Goal: Task Accomplishment & Management: Manage account settings

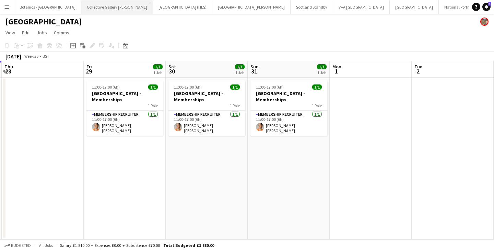
click at [90, 9] on button "Collective Gallery [PERSON_NAME][GEOGRAPHIC_DATA]" at bounding box center [117, 6] width 72 height 13
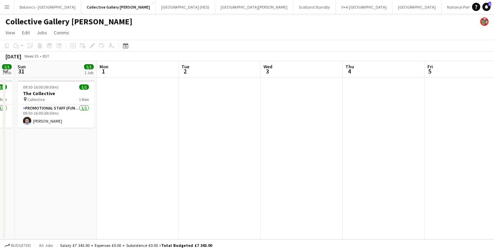
drag, startPoint x: 442, startPoint y: 142, endPoint x: 47, endPoint y: 149, distance: 395.2
click at [47, 149] on app-calendar-viewport "Thu 28 1/1 1 Job Fri 29 1/1 1 Job Sat 30 1/1 1 Job Sun 31 1/1 1 Job Mon 1 Tue 2…" at bounding box center [247, 150] width 494 height 178
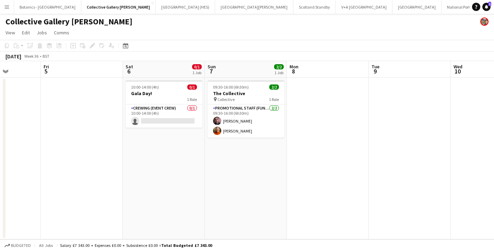
drag, startPoint x: 340, startPoint y: 143, endPoint x: 0, endPoint y: 144, distance: 340.0
click at [0, 144] on app-calendar-viewport "Tue 2 Wed 3 Thu 4 Fri 5 Sat 6 0/1 1 Job Sun 7 2/2 1 Job Mon 8 Tue 9 Wed 10 Thu …" at bounding box center [247, 150] width 494 height 178
click at [126, 110] on app-card-role "Crewing (Event Crew) 0/1 10:00-14:00 (4h) single-neutral-actions" at bounding box center [164, 115] width 77 height 23
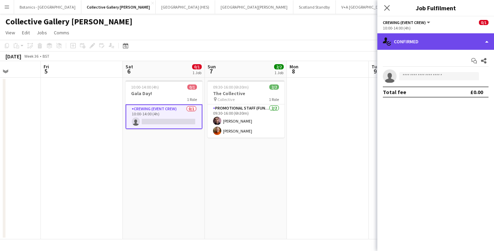
click at [408, 45] on div "single-neutral-actions-check-2 Confirmed" at bounding box center [435, 41] width 117 height 16
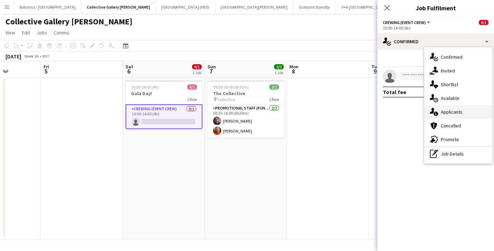
click at [463, 111] on div "single-neutral-actions-information Applicants" at bounding box center [458, 112] width 68 height 14
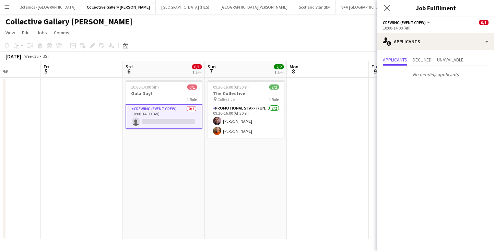
click at [163, 110] on app-card-role "Crewing (Event Crew) 0/1 10:00-14:00 (4h) single-neutral-actions" at bounding box center [164, 116] width 77 height 25
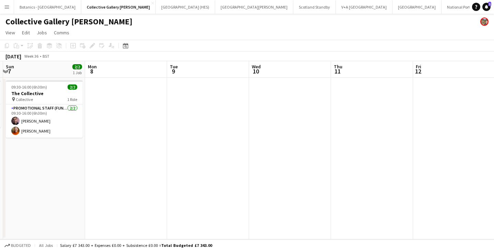
drag, startPoint x: 416, startPoint y: 130, endPoint x: 212, endPoint y: 130, distance: 203.8
click at [212, 130] on app-calendar-viewport "Thu 4 Fri 5 Sat 6 0/1 1 Job Sun 7 2/2 1 Job Mon 8 Tue 9 Wed 10 Thu 11 Fri 12 Sa…" at bounding box center [247, 150] width 494 height 178
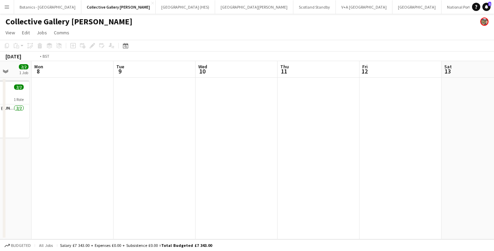
drag, startPoint x: 430, startPoint y: 133, endPoint x: 177, endPoint y: 131, distance: 252.5
click at [162, 133] on app-calendar-viewport "Fri 5 Sat 6 0/1 1 Job Sun 7 2/2 1 Job Mon 8 Tue 9 Wed 10 Thu 11 Fri 12 Sat 13 S…" at bounding box center [247, 150] width 494 height 178
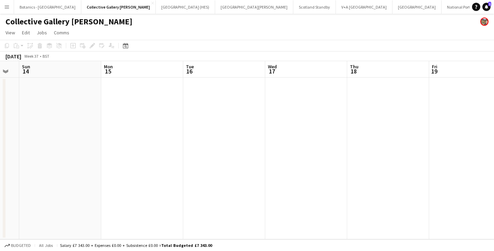
drag, startPoint x: 417, startPoint y: 136, endPoint x: 159, endPoint y: 135, distance: 258.3
click at [159, 135] on app-calendar-viewport "Thu 11 Fri 12 Sat 13 Sun 14 Mon 15 Tue 16 Wed 17 Thu 18 Fri 19 Sat 20 Sun 21" at bounding box center [247, 150] width 494 height 178
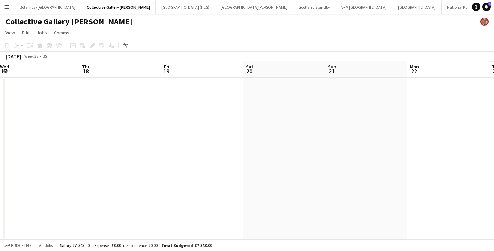
drag, startPoint x: 468, startPoint y: 134, endPoint x: 327, endPoint y: 139, distance: 141.1
click at [200, 134] on app-calendar-viewport "Sun 14 Mon 15 Tue 16 Wed 17 Thu 18 Fri 19 Sat 20 Sun 21 Mon 22 Tue 23 Wed 24" at bounding box center [247, 150] width 494 height 178
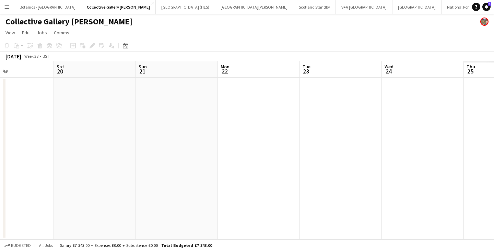
drag, startPoint x: 449, startPoint y: 151, endPoint x: 181, endPoint y: 145, distance: 268.3
click at [144, 149] on app-calendar-viewport "Tue 16 Wed 17 Thu 18 Fri 19 Sat 20 Sun 21 Mon 22 Tue 23 Wed 24 Thu 25 Fri 26" at bounding box center [247, 150] width 494 height 178
drag, startPoint x: 436, startPoint y: 152, endPoint x: 149, endPoint y: 153, distance: 287.1
click at [149, 153] on app-calendar-viewport "Thu 18 Fri 19 Sat 20 Sun 21 Mon 22 Tue 23 Wed 24 Thu 25 Fri 26 Sat 27 Sun 28" at bounding box center [247, 150] width 494 height 178
drag, startPoint x: 375, startPoint y: 147, endPoint x: 51, endPoint y: 148, distance: 324.5
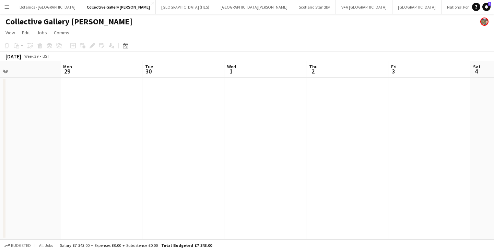
click at [51, 148] on app-calendar-viewport "Fri 26 Sat 27 Sun 28 Mon 29 Tue 30 Wed 1 Thu 2 Fri 3 Sat 4 Sun 5 Mon 6" at bounding box center [247, 150] width 494 height 178
drag, startPoint x: 324, startPoint y: 143, endPoint x: 118, endPoint y: 115, distance: 207.3
click at [130, 144] on app-calendar-viewport "Sat 27 Sun 28 Mon 29 Tue 30 Wed 1 Thu 2 Fri 3 Sat 4 Sun 5 Mon 6 Tue 7" at bounding box center [247, 150] width 494 height 178
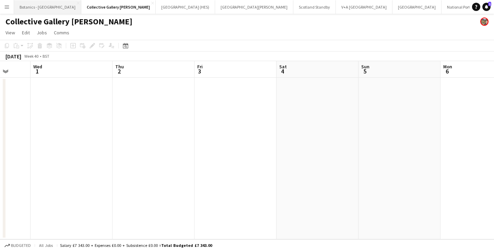
click at [33, 8] on button "Botanics - Edinburgh Close" at bounding box center [47, 6] width 67 height 13
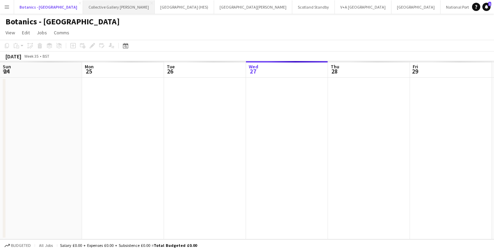
scroll to position [0, 164]
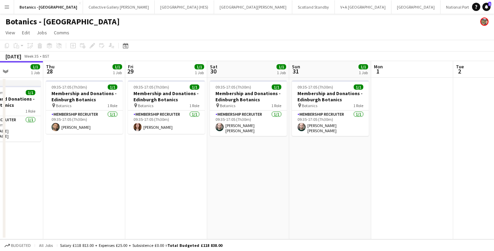
drag, startPoint x: 426, startPoint y: 154, endPoint x: 100, endPoint y: 155, distance: 325.6
click at [100, 155] on app-calendar-viewport "Sun 24 1/1 1 Job Mon 25 1/1 1 Job Tue 26 1/1 1 Job Wed 27 1/1 1 Job Thu 28 1/1 …" at bounding box center [247, 150] width 494 height 178
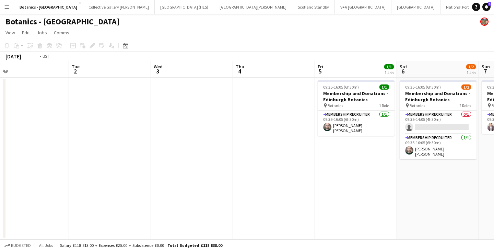
drag, startPoint x: 214, startPoint y: 156, endPoint x: 304, endPoint y: 154, distance: 89.6
click at [146, 155] on app-calendar-viewport "Fri 29 1/1 1 Job Sat 30 1/1 1 Job Sun 31 1/1 1 Job Mon 1 Tue 2 Wed 3 Thu 4 Fri …" at bounding box center [247, 150] width 494 height 178
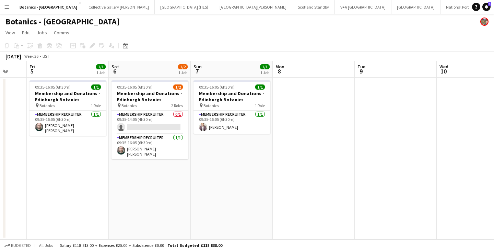
drag, startPoint x: 400, startPoint y: 159, endPoint x: 219, endPoint y: 161, distance: 181.1
click at [219, 161] on app-calendar-viewport "Tue 2 Wed 3 Thu 4 Fri 5 1/1 1 Job Sat 6 1/2 1 Job Sun 7 1/1 1 Job Mon 8 Tue 9 W…" at bounding box center [247, 150] width 494 height 178
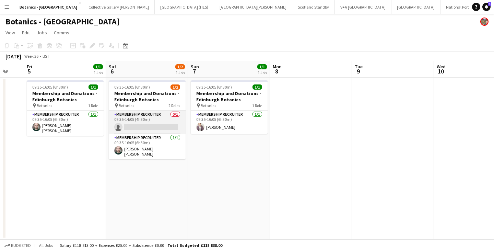
click at [153, 122] on app-card-role "Membership Recruiter 0/1 09:35-14:05 (4h30m) single-neutral-actions" at bounding box center [147, 121] width 77 height 23
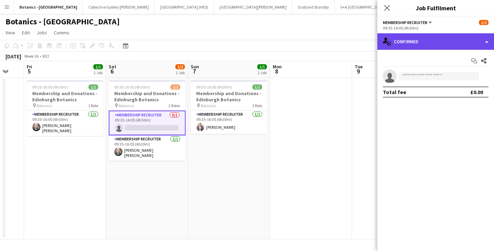
click at [423, 43] on div "single-neutral-actions-check-2 Confirmed" at bounding box center [435, 41] width 117 height 16
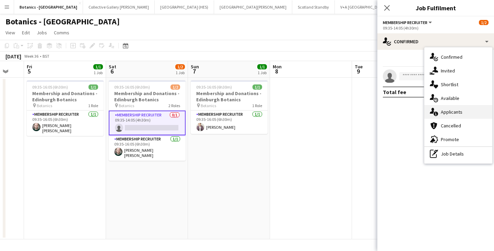
click at [454, 111] on div "single-neutral-actions-information Applicants" at bounding box center [458, 112] width 68 height 14
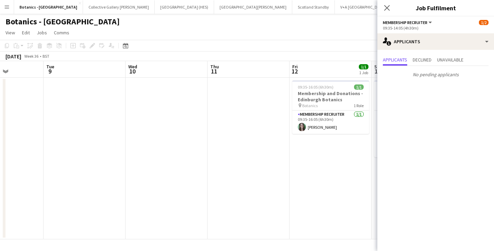
drag, startPoint x: 89, startPoint y: 166, endPoint x: 80, endPoint y: 166, distance: 8.9
click at [80, 166] on app-calendar-viewport "Fri 5 1/1 1 Job Sat 6 1/2 1 Job Sun 7 1/1 1 Job Mon 8 Tue 9 Wed 10 Thu 11 Fri 1…" at bounding box center [247, 150] width 494 height 178
drag, startPoint x: 323, startPoint y: 167, endPoint x: 81, endPoint y: 173, distance: 242.3
click at [81, 173] on app-calendar-viewport "Fri 5 1/1 1 Job Sat 6 1/2 1 Job Sun 7 1/1 1 Job Mon 8 Tue 9 Wed 10 Thu 11 Fri 1…" at bounding box center [247, 150] width 494 height 178
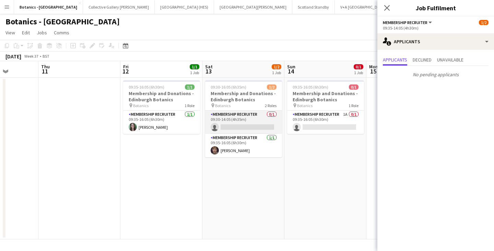
click at [256, 122] on app-card-role "Membership Recruiter 0/1 09:30-14:05 (4h35m) single-neutral-actions" at bounding box center [243, 121] width 77 height 23
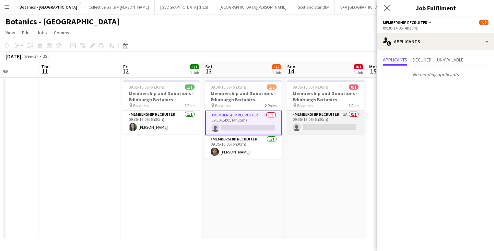
click at [324, 118] on app-card-role "Membership Recruiter 1A 0/1 09:35-16:05 (6h30m) single-neutral-actions" at bounding box center [325, 121] width 77 height 23
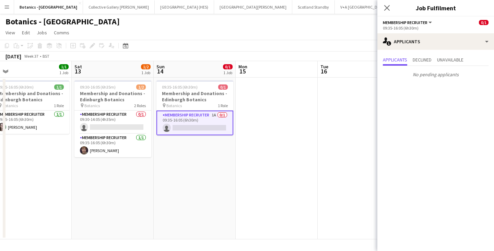
drag, startPoint x: 306, startPoint y: 161, endPoint x: 41, endPoint y: 173, distance: 265.1
click at [41, 173] on app-calendar-viewport "Tue 9 Wed 10 Thu 11 Fri 12 1/1 1 Job Sat 13 1/2 1 Job Sun 14 0/1 1 Job Mon 15 T…" at bounding box center [247, 150] width 494 height 178
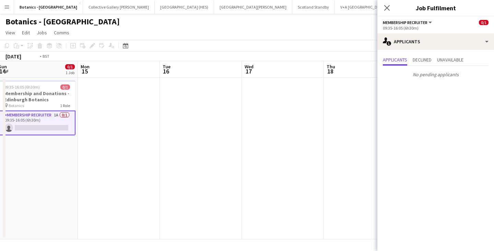
drag, startPoint x: 283, startPoint y: 168, endPoint x: 20, endPoint y: 175, distance: 262.9
click at [20, 175] on app-calendar-viewport "Thu 11 Fri 12 1/1 1 Job Sat 13 1/2 1 Job Sun 14 0/1 1 Job Mon 15 Tue 16 Wed 17 …" at bounding box center [247, 150] width 494 height 178
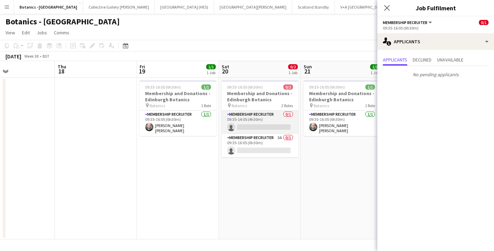
click at [238, 114] on app-card-role "Membership Recruiter 0/1 09:35-14:05 (4h30m) single-neutral-actions" at bounding box center [260, 121] width 77 height 23
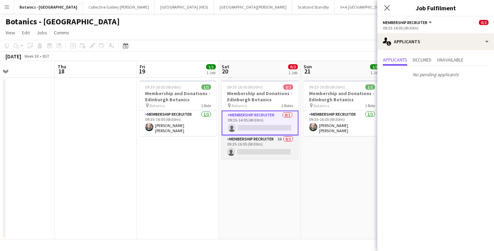
click at [274, 154] on app-card-role "Membership Recruiter 3A 0/1 09:35-16:05 (6h30m) single-neutral-actions" at bounding box center [260, 146] width 77 height 23
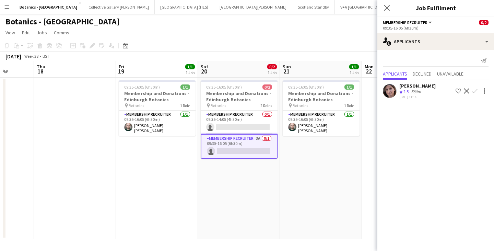
drag, startPoint x: 356, startPoint y: 166, endPoint x: 88, endPoint y: 176, distance: 268.8
click at [88, 176] on app-calendar-viewport "Mon 15 Tue 16 Wed 17 Thu 18 Fri 19 1/1 1 Job Sat 20 0/2 1 Job Sun 21 1/1 1 Job …" at bounding box center [247, 150] width 494 height 178
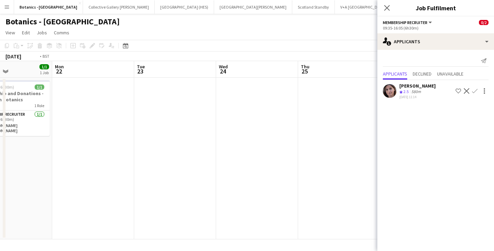
drag, startPoint x: 53, startPoint y: 175, endPoint x: 23, endPoint y: 175, distance: 29.8
click at [30, 175] on app-calendar-viewport "Thu 18 Fri 19 1/1 1 Job Sat 20 0/2 1 Job Sun 21 1/1 1 Job Mon 22 Tue 23 Wed 24 …" at bounding box center [247, 150] width 494 height 178
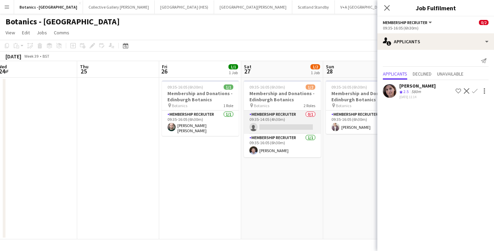
click at [282, 128] on app-card-role "Membership Recruiter 0/1 09:35-14:05 (4h30m) single-neutral-actions" at bounding box center [282, 121] width 77 height 23
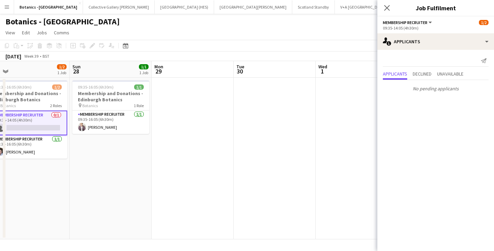
drag, startPoint x: 340, startPoint y: 165, endPoint x: 86, endPoint y: 177, distance: 253.8
click at [86, 177] on app-calendar-viewport "Wed 24 Thu 25 Fri 26 1/1 1 Job Sat 27 1/2 1 Job Sun 28 1/1 1 Job Mon 29 Tue 30 …" at bounding box center [247, 150] width 494 height 178
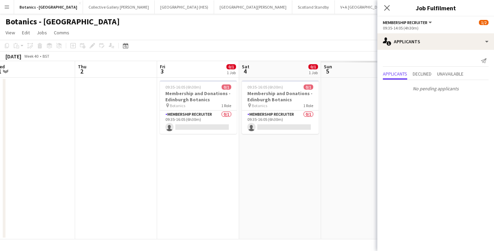
drag, startPoint x: 319, startPoint y: 161, endPoint x: 43, endPoint y: 168, distance: 275.6
click at [43, 168] on app-calendar-viewport "Sun 28 1/1 1 Job Mon 29 Tue 30 Wed 1 Thu 2 Fri 3 0/1 1 Job Sat 4 0/1 1 Job Sun …" at bounding box center [247, 150] width 494 height 178
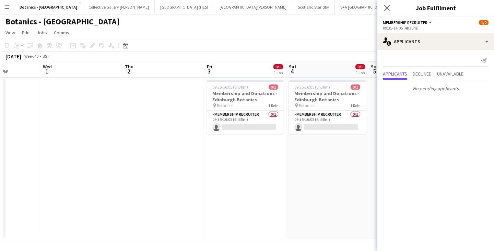
click at [43, 168] on app-date-cell at bounding box center [81, 159] width 82 height 162
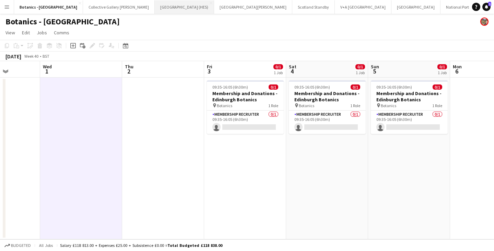
click at [155, 9] on button "Stirling Castle (HES) Close" at bounding box center [184, 6] width 59 height 13
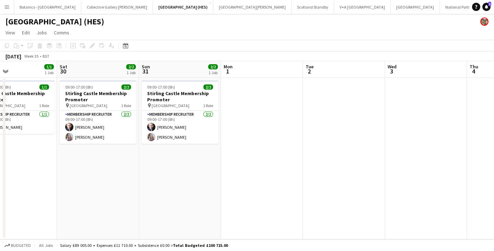
drag, startPoint x: 369, startPoint y: 138, endPoint x: 98, endPoint y: 143, distance: 270.7
click at [98, 143] on app-calendar-viewport "Tue 26 1/1 1 Job Wed 27 1/1 1 Job Thu 28 1/1 1 Job Fri 29 1/1 1 Job Sat 30 2/2 …" at bounding box center [247, 150] width 494 height 178
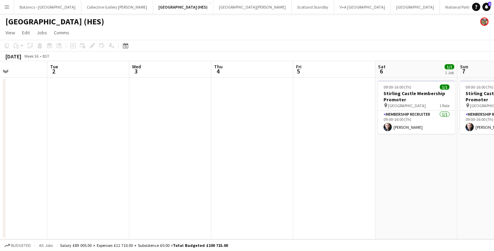
drag, startPoint x: 261, startPoint y: 137, endPoint x: 207, endPoint y: 140, distance: 54.6
click at [83, 142] on app-calendar-viewport "Sat 30 2/2 1 Job Sun 31 2/2 1 Job Mon 1 Tue 2 Wed 3 Thu 4 Fri 5 Sat 6 1/1 1 Job…" at bounding box center [247, 150] width 494 height 178
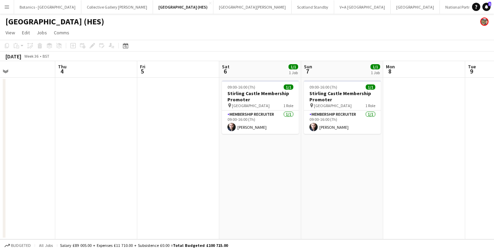
scroll to position [0, 220]
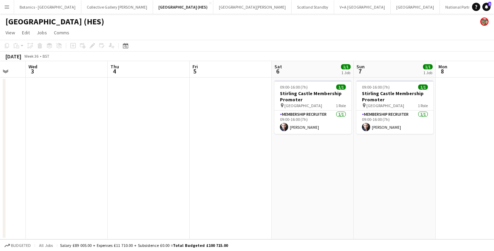
drag, startPoint x: 360, startPoint y: 145, endPoint x: 182, endPoint y: 152, distance: 177.8
click at [182, 152] on app-calendar-viewport "Sun 31 2/2 1 Job Mon 1 Tue 2 Wed 3 Thu 4 Fri 5 Sat 6 1/1 1 Job Sun 7 1/1 1 Job …" at bounding box center [247, 150] width 494 height 178
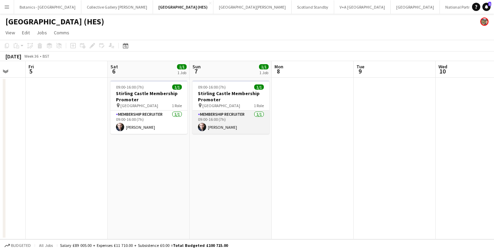
click at [206, 121] on app-card-role "Membership Recruiter [DATE] 09:00-16:00 (7h) [PERSON_NAME]" at bounding box center [230, 121] width 77 height 23
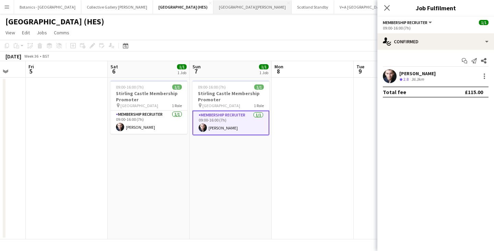
click at [213, 8] on button "St Giles Cathedral Edinburgh Close" at bounding box center [252, 6] width 78 height 13
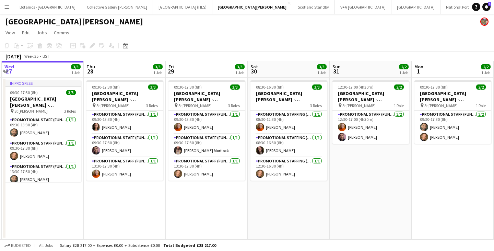
drag, startPoint x: 367, startPoint y: 134, endPoint x: 61, endPoint y: 140, distance: 305.4
click at [61, 140] on app-calendar-viewport "Sun 24 2/2 1 Job Mon 25 4/4 1 Job Tue 26 3/3 1 Job Wed 27 3/3 1 Job Thu 28 3/3 …" at bounding box center [247, 150] width 494 height 178
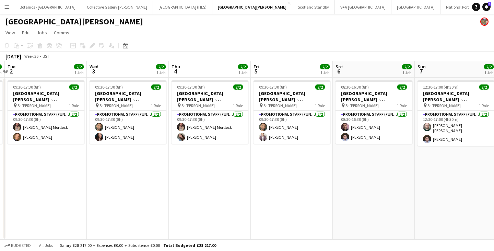
drag, startPoint x: 364, startPoint y: 151, endPoint x: 108, endPoint y: 153, distance: 256.3
click at [108, 153] on app-calendar-viewport "Sat 30 3/3 1 Job Sun 31 2/2 1 Job Mon 1 2/2 1 Job Tue 2 2/2 1 Job Wed 3 2/2 1 J…" at bounding box center [247, 150] width 494 height 178
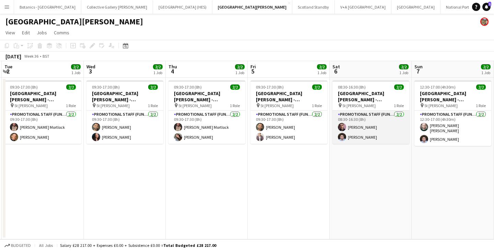
click at [348, 118] on app-card-role "Promotional Staff (Fundraiser) 2/2 08:30-16:30 (8h) Ross Jamieson Tony Bittner" at bounding box center [370, 126] width 77 height 33
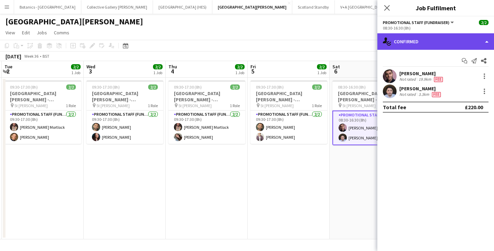
click at [447, 39] on div "single-neutral-actions-check-2 Confirmed" at bounding box center [435, 41] width 117 height 16
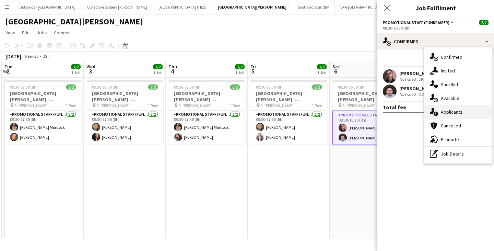
click at [467, 111] on div "single-neutral-actions-information Applicants" at bounding box center [458, 112] width 68 height 14
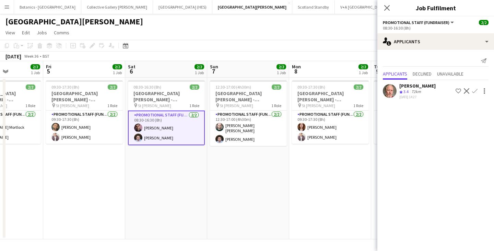
drag, startPoint x: 355, startPoint y: 164, endPoint x: 150, endPoint y: 162, distance: 204.5
click at [150, 162] on app-calendar-viewport "Tue 2 2/2 1 Job Wed 3 2/2 1 Job Thu 4 2/2 1 Job Fri 5 2/2 1 Job Sat 6 2/2 1 Job…" at bounding box center [247, 150] width 494 height 178
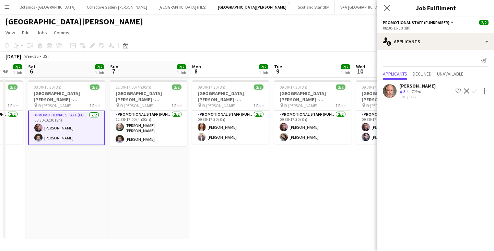
drag, startPoint x: 334, startPoint y: 150, endPoint x: 148, endPoint y: 146, distance: 186.3
click at [148, 146] on app-calendar-viewport "Wed 3 2/2 1 Job Thu 4 2/2 1 Job Fri 5 2/2 1 Job Sat 6 2/2 1 Job Sun 7 2/2 1 Job…" at bounding box center [247, 150] width 494 height 178
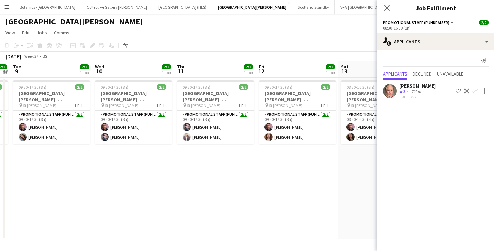
drag, startPoint x: 331, startPoint y: 159, endPoint x: 156, endPoint y: 160, distance: 175.0
click at [156, 160] on app-calendar-viewport "Sat 6 2/2 1 Job Sun 7 2/2 1 Job Mon 8 2/2 1 Job Tue 9 2/2 1 Job Wed 10 2/2 1 Jo…" at bounding box center [247, 150] width 494 height 178
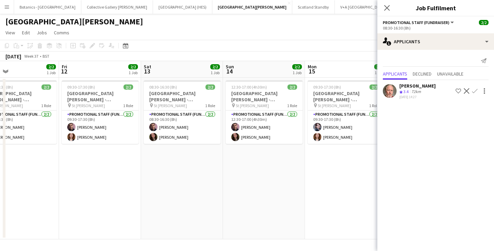
drag, startPoint x: 335, startPoint y: 166, endPoint x: 209, endPoint y: 158, distance: 126.2
click at [109, 160] on app-calendar-viewport "Mon 8 2/2 1 Job Tue 9 2/2 1 Job Wed 10 2/2 1 Job Thu 11 2/2 1 Job Fri 12 2/2 1 …" at bounding box center [247, 150] width 494 height 178
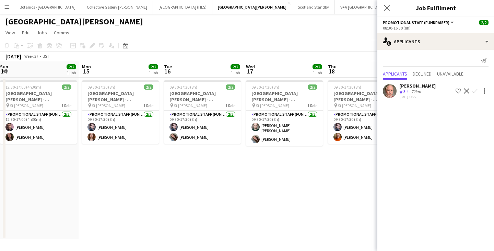
drag, startPoint x: 325, startPoint y: 163, endPoint x: 143, endPoint y: 157, distance: 182.3
click at [128, 158] on app-calendar-viewport "Thu 11 2/2 1 Job Fri 12 2/2 1 Job Sat 13 2/2 1 Job Sun 14 2/2 1 Job Mon 15 2/2 …" at bounding box center [247, 150] width 494 height 178
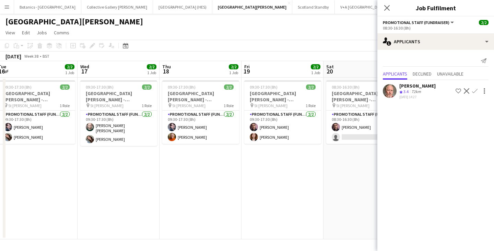
drag, startPoint x: 337, startPoint y: 169, endPoint x: 150, endPoint y: 162, distance: 187.1
click at [150, 162] on app-calendar-viewport "Sat 13 2/2 1 Job Sun 14 2/2 1 Job Mon 15 2/2 1 Job Tue 16 2/2 1 Job Wed 17 2/2 …" at bounding box center [247, 150] width 494 height 178
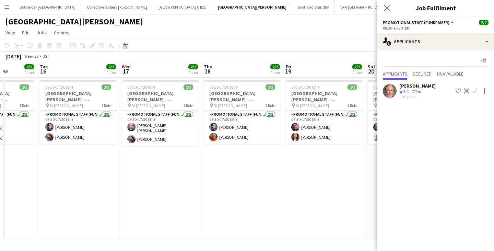
drag, startPoint x: 326, startPoint y: 166, endPoint x: 208, endPoint y: 162, distance: 117.8
click at [208, 162] on app-calendar-viewport "Sat 13 2/2 1 Job Sun 14 2/2 1 Job Mon 15 2/2 1 Job Tue 16 2/2 1 Job Wed 17 2/2 …" at bounding box center [247, 150] width 494 height 178
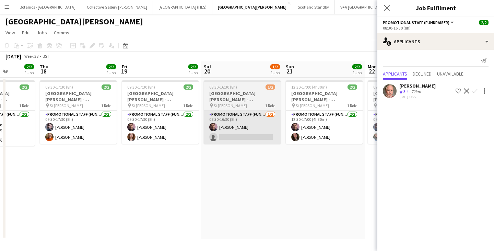
scroll to position [0, 225]
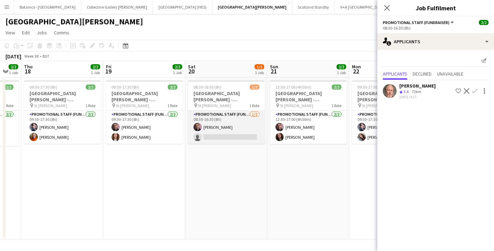
click at [227, 122] on app-card-role "Promotional Staff (Fundraiser) 1/2 08:30-16:30 (8h) Ross Jamieson single-neutra…" at bounding box center [226, 126] width 77 height 33
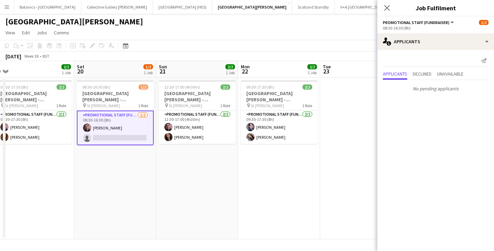
drag, startPoint x: 352, startPoint y: 168, endPoint x: 156, endPoint y: 164, distance: 195.6
click at [156, 164] on app-calendar-viewport "Tue 16 2/2 1 Job Wed 17 2/2 1 Job Thu 18 2/2 1 Job Fri 19 2/2 1 Job Sat 20 1/2 …" at bounding box center [247, 150] width 494 height 178
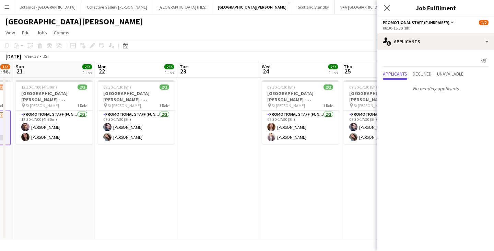
scroll to position [0, 234]
drag, startPoint x: 342, startPoint y: 162, endPoint x: 282, endPoint y: 162, distance: 59.3
click at [282, 162] on app-calendar-viewport "Thu 18 2/2 1 Job Fri 19 2/2 1 Job Sat 20 1/2 1 Job Sun 21 2/2 1 Job Mon 22 2/2 …" at bounding box center [247, 150] width 494 height 178
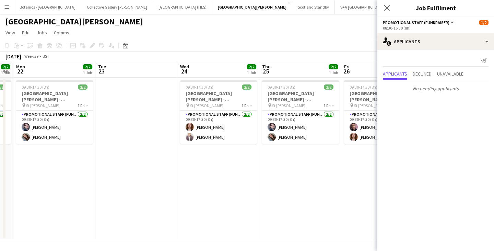
drag, startPoint x: 343, startPoint y: 161, endPoint x: 195, endPoint y: 156, distance: 147.6
click at [180, 159] on app-calendar-viewport "Fri 19 2/2 1 Job Sat 20 1/2 1 Job Sun 21 2/2 1 Job Mon 22 2/2 1 Job Tue 23 Wed …" at bounding box center [247, 150] width 494 height 178
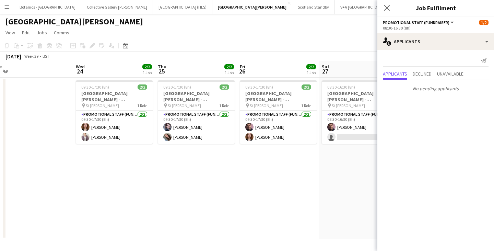
scroll to position [0, 208]
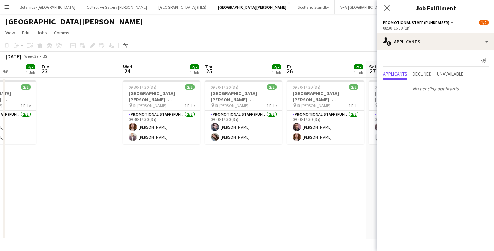
drag, startPoint x: 352, startPoint y: 159, endPoint x: 213, endPoint y: 158, distance: 138.9
click at [213, 158] on app-calendar-viewport "Sat 20 1/2 1 Job Sun 21 2/2 1 Job Mon 22 2/2 1 Job Tue 23 Wed 24 2/2 1 Job Thu …" at bounding box center [247, 150] width 494 height 178
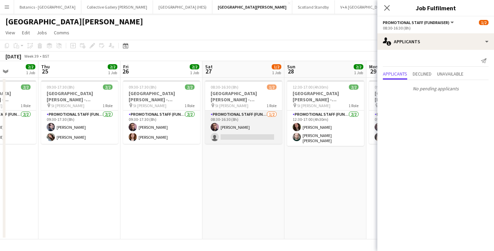
click at [222, 133] on app-card-role "Promotional Staff (Fundraiser) 1/2 08:30-16:30 (8h) Ross Jamieson single-neutra…" at bounding box center [243, 126] width 77 height 33
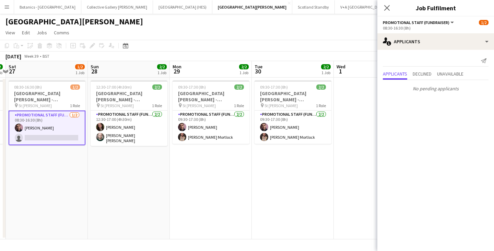
drag, startPoint x: 322, startPoint y: 160, endPoint x: 125, endPoint y: 162, distance: 196.9
click at [125, 162] on app-calendar-viewport "Wed 24 2/2 1 Job Thu 25 2/2 1 Job Fri 26 2/2 1 Job Sat 27 1/2 1 Job Sun 28 2/2 …" at bounding box center [247, 150] width 494 height 178
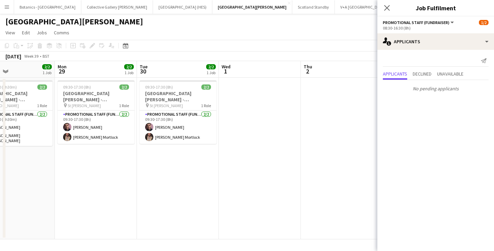
scroll to position [0, 250]
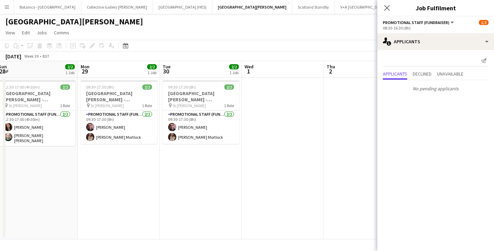
drag, startPoint x: 269, startPoint y: 159, endPoint x: 190, endPoint y: 158, distance: 79.2
click at [190, 158] on app-calendar-viewport "Thu 25 2/2 1 Job Fri 26 2/2 1 Job Sat 27 1/2 1 Job Sun 28 2/2 1 Job Mon 29 2/2 …" at bounding box center [247, 150] width 494 height 178
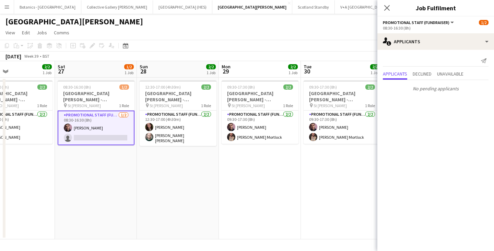
drag, startPoint x: 112, startPoint y: 150, endPoint x: 306, endPoint y: 155, distance: 194.2
click at [306, 155] on app-calendar-viewport "Wed 24 2/2 1 Job Thu 25 2/2 1 Job Fri 26 2/2 1 Job Sat 27 1/2 1 Job Sun 28 2/2 …" at bounding box center [247, 150] width 494 height 178
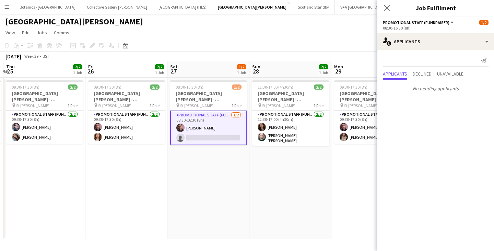
drag, startPoint x: 157, startPoint y: 165, endPoint x: 270, endPoint y: 169, distance: 112.6
click at [270, 169] on app-calendar-viewport "Tue 23 Wed 24 2/2 1 Job Thu 25 2/2 1 Job Fri 26 2/2 1 Job Sat 27 1/2 1 Job Sun …" at bounding box center [247, 150] width 494 height 178
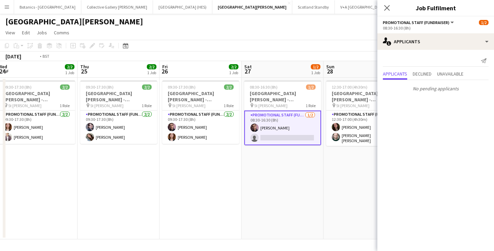
drag, startPoint x: 131, startPoint y: 168, endPoint x: 201, endPoint y: 173, distance: 69.5
click at [294, 174] on app-calendar-viewport "Mon 22 2/2 1 Job Tue 23 Wed 24 2/2 1 Job Thu 25 2/2 1 Job Fri 26 2/2 1 Job Sat …" at bounding box center [247, 150] width 494 height 178
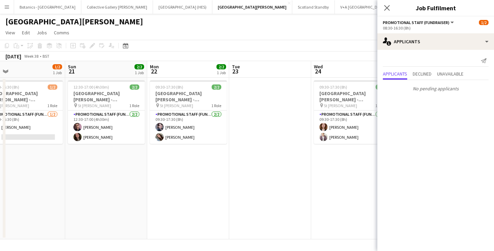
drag, startPoint x: 147, startPoint y: 174, endPoint x: 270, endPoint y: 177, distance: 122.9
click at [270, 177] on app-calendar-viewport "Thu 18 2/2 1 Job Fri 19 2/2 1 Job Sat 20 1/2 1 Job Sun 21 2/2 1 Job Mon 22 2/2 …" at bounding box center [247, 150] width 494 height 178
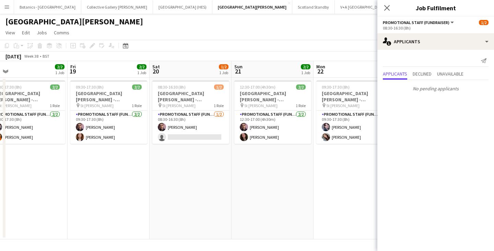
drag
click at [291, 174] on app-calendar-viewport "Tue 16 2/2 1 Job Wed 17 2/2 1 Job Thu 18 2/2 1 Job Fri 19 2/2 1 Job Sat 20 1/2 …" at bounding box center [247, 150] width 494 height 178
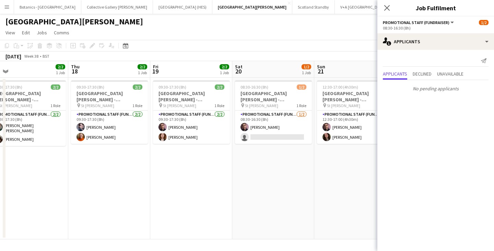
scroll to position [0, 177]
click at [171, 170] on app-calendar-viewport "Mon 15 2/2 1 Job Tue 16 2/2 1 Job Wed 17 2/2 1 Job Thu 18 2/2 1 Job Fri 19 2/2 …" at bounding box center [247, 150] width 494 height 178
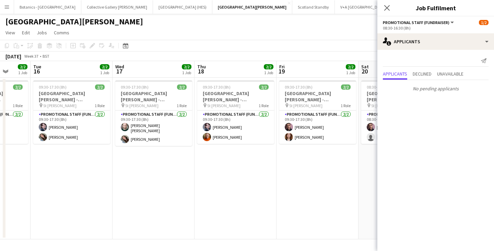
click at [332, 183] on app-calendar-viewport "Sat 13 2/2 1 Job Sun 14 2/2 1 Job Mon 15 2/2 1 Job Tue 16 2/2 1 Job Wed 17 2/2 …" at bounding box center [247, 150] width 494 height 178
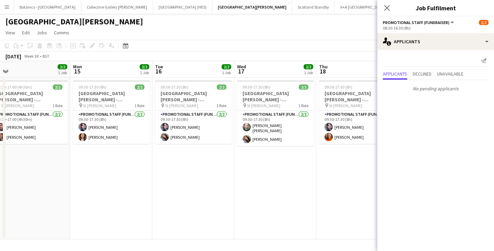
click at [310, 187] on app-calendar-viewport "Fri 12 2/2 1 Job Sat 13 2/2 1 Job Sun 14 2/2 1 Job Mon 15 2/2 1 Job Tue 16 2/2 …" at bounding box center [247, 150] width 494 height 178
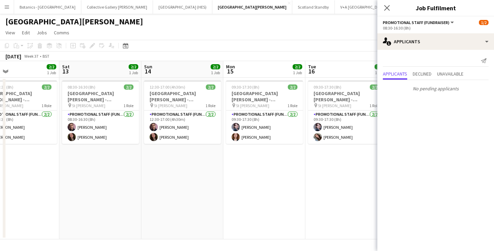
click at [282, 176] on app-calendar-viewport "Wed 10 2/2 1 Job Thu 11 2/2 1 Job Fri 12 2/2 1 Job Sat 13 2/2 1 Job Sun 14 2/2 …" at bounding box center [247, 150] width 494 height 178
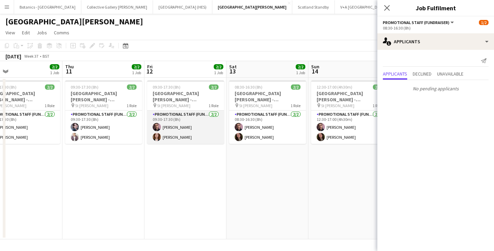
click at [192, 133] on app-card-role "Promotional Staff (Fundraiser) 2/2 09:30-17:30 (8h) Ross Jamieson Shannon David…" at bounding box center [185, 126] width 77 height 33
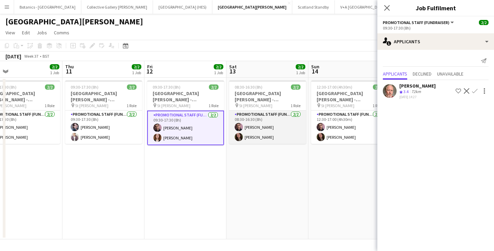
click at [261, 127] on app-card-role "Promotional Staff (Fundraiser) 2/2 08:30-16:30 (8h) Ross Jamieson Amie Gilberts…" at bounding box center [267, 126] width 77 height 33
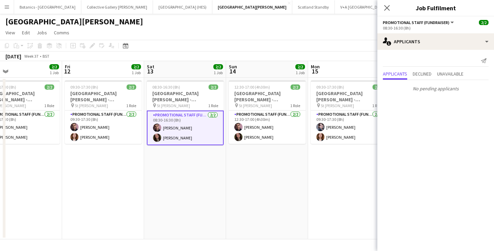
scroll to position [0, 219]
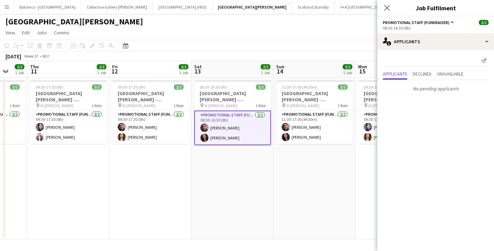
click at [205, 165] on app-calendar-viewport "Mon 8 2/2 1 Job Tue 9 2/2 1 Job Wed 10 2/2 1 Job Thu 11 2/2 1 Job Fri 12 2/2 1 …" at bounding box center [247, 150] width 494 height 178
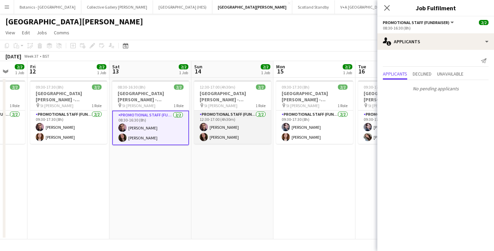
click at [240, 127] on app-card-role "Promotional Staff (Fundraiser) 2/2 12:30-17:00 (4h30m) Ross Jamieson Amie Gilbe…" at bounding box center [232, 126] width 77 height 33
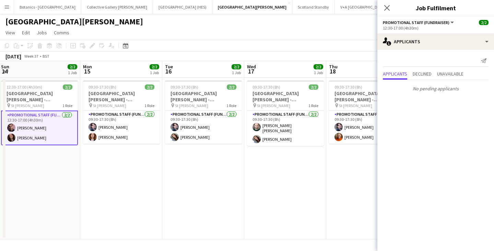
click at [105, 187] on app-calendar-viewport "Thu 11 2/2 1 Job Fri 12 2/2 1 Job Sat 13 2/2 1 Job Sun 14 2/2 1 Job Mon 15 2/2 …" at bounding box center [247, 150] width 494 height 178
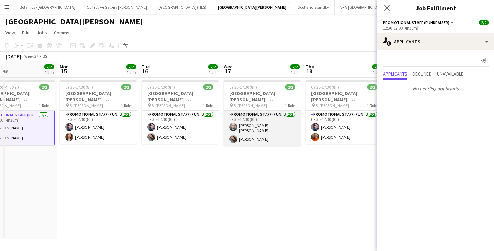
click at [249, 123] on app-card-role "Promotional Staff (Fundraiser) 2/2 09:30-17:30 (8h) Corin Rhys Jones Rachel Dor…" at bounding box center [262, 127] width 77 height 35
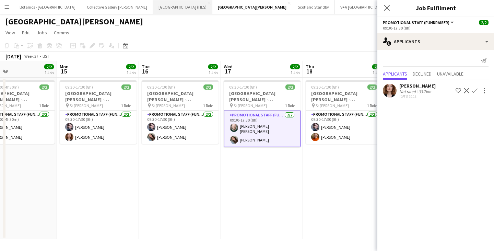
click at [153, 3] on button "Stirling Castle (HES) Close" at bounding box center [182, 6] width 59 height 13
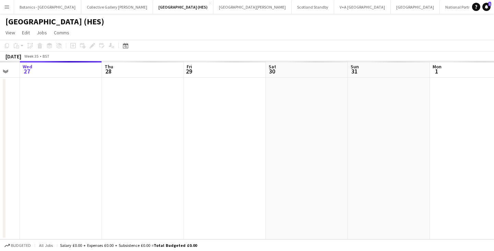
click at [98, 201] on app-calendar-viewport "Sun 24 Mon 25 Tue 26 Wed 27 Thu 28 Fri 29 Sat 30 Sun 31 Mon 1 Tue 2 Wed 3" at bounding box center [247, 150] width 494 height 178
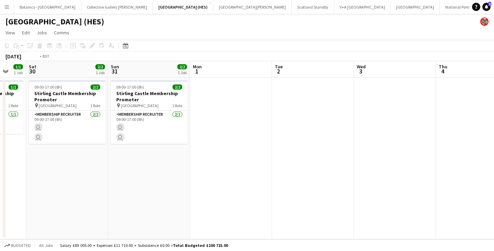
drag, startPoint x: 429, startPoint y: 196, endPoint x: 165, endPoint y: 196, distance: 264.1
click at [141, 198] on app-calendar-viewport "Wed 27 1/1 1 Job Thu 28 1/1 1 Job Fri 29 1/1 1 Job Sat 30 2/2 1 Job Sun 31 2/2 …" at bounding box center [247, 150] width 494 height 178
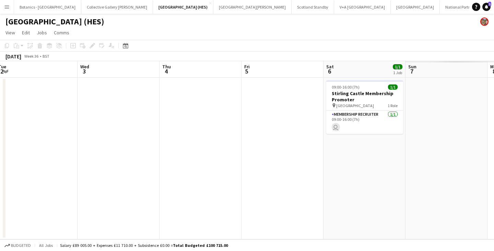
drag, startPoint x: 425, startPoint y: 190, endPoint x: 126, endPoint y: 193, distance: 298.8
click at [126, 193] on app-calendar-viewport "Sat 30 2/2 1 Job Sun 31 2/2 1 Job Mon 1 Tue 2 Wed 3 Thu 4 Fri 5 Sat 6 1/1 1 Job…" at bounding box center [247, 150] width 494 height 178
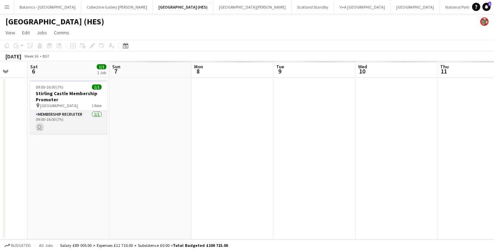
click at [74, 112] on app-card-role "Membership Recruiter 1/1 09:00-16:00 (7h) user" at bounding box center [68, 121] width 77 height 23
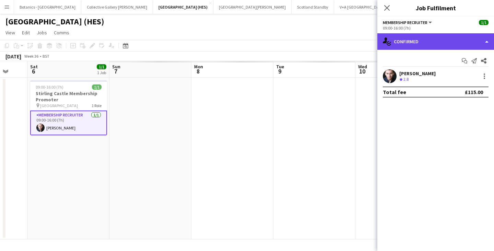
click at [431, 40] on div "single-neutral-actions-check-2 Confirmed" at bounding box center [435, 41] width 117 height 16
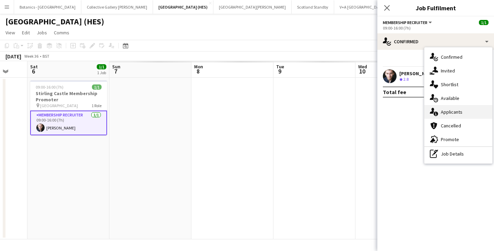
click at [446, 113] on div "single-neutral-actions-information Applicants" at bounding box center [458, 112] width 68 height 14
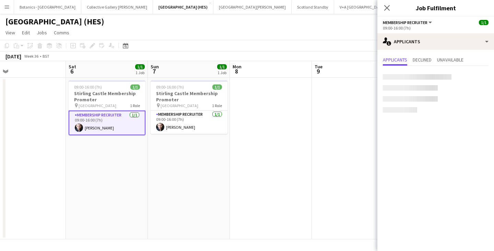
scroll to position [0, 269]
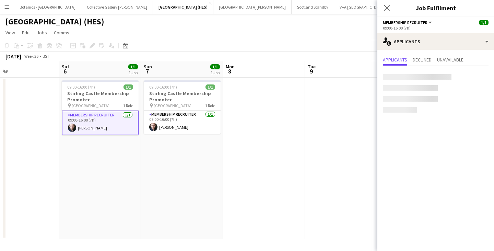
drag, startPoint x: 136, startPoint y: 152, endPoint x: 167, endPoint y: 159, distance: 32.3
click at [167, 159] on app-calendar-viewport "Tue 2 Wed 3 Thu 4 Fri 5 Sat 6 1/1 1 Job Sun 7 1/1 1 Job Mon 8 Tue 9 Wed 10 Thu …" at bounding box center [247, 150] width 494 height 178
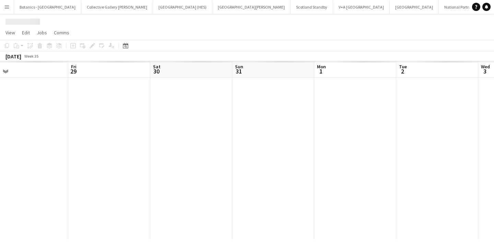
drag, startPoint x: 434, startPoint y: 180, endPoint x: 133, endPoint y: 183, distance: 300.5
click at [123, 185] on app-calendar-viewport "Sun 24 Mon 25 Tue 26 Wed 27 Thu 28 Fri 29 Sat 30 Sun 31 Mon 1 Tue 2 Wed 3 Thu 4" at bounding box center [247, 150] width 494 height 178
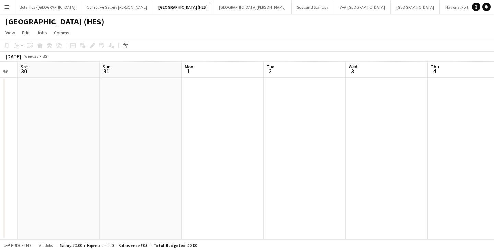
click at [317, 187] on app-date-cell at bounding box center [305, 159] width 82 height 162
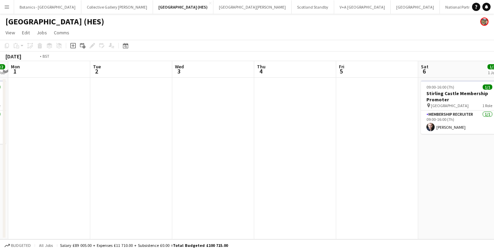
drag, startPoint x: 419, startPoint y: 158, endPoint x: 197, endPoint y: 161, distance: 222.3
click at [191, 161] on app-calendar-viewport "Fri 29 1/1 1 Job Sat 30 2/2 1 Job Sun 31 2/2 1 Job Mon 1 Tue 2 Wed 3 Thu 4 Fri …" at bounding box center [247, 150] width 494 height 178
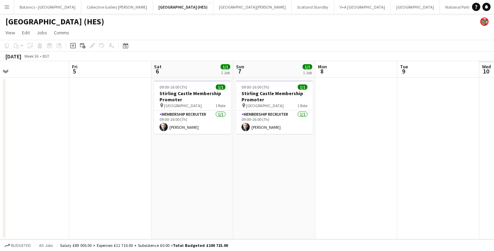
drag, startPoint x: 414, startPoint y: 161, endPoint x: 173, endPoint y: 164, distance: 240.8
click at [174, 166] on app-calendar-viewport "Sun 31 2/2 1 Job Mon 1 Tue 2 Wed 3 Thu 4 Fri 5 Sat 6 1/1 1 Job Sun 7 1/1 1 Job …" at bounding box center [247, 150] width 494 height 178
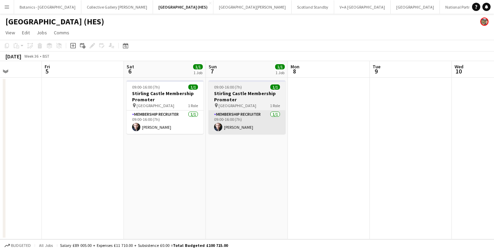
drag, startPoint x: 168, startPoint y: 124, endPoint x: 241, endPoint y: 113, distance: 74.3
click at [168, 124] on app-card-role "Membership Recruiter [DATE] 09:00-16:00 (7h) [PERSON_NAME]" at bounding box center [165, 121] width 77 height 23
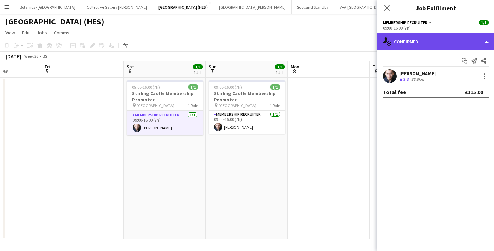
click at [455, 36] on div "single-neutral-actions-check-2 Confirmed" at bounding box center [435, 41] width 117 height 16
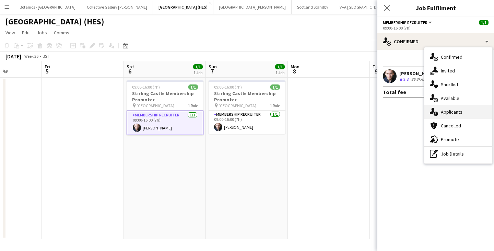
click at [459, 117] on div "single-neutral-actions-information Applicants" at bounding box center [458, 112] width 68 height 14
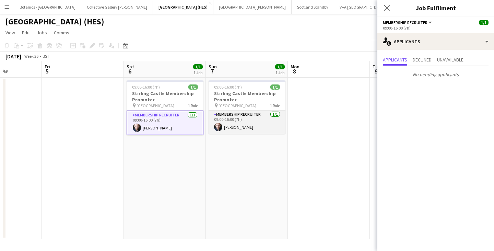
click at [255, 115] on app-card-role "Membership Recruiter [DATE] 09:00-16:00 (7h) [PERSON_NAME]" at bounding box center [247, 121] width 77 height 23
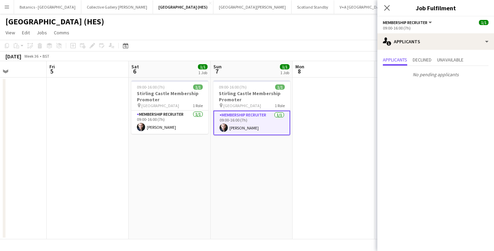
drag, startPoint x: 329, startPoint y: 140, endPoint x: 50, endPoint y: 158, distance: 278.8
click at [50, 158] on app-calendar-viewport "Tue 2 Wed 3 Thu 4 Fri 5 Sat 6 1/1 1 Job Sun 7 1/1 1 Job Mon 8 Tue 9 Wed 10 Thu …" at bounding box center [247, 150] width 494 height 178
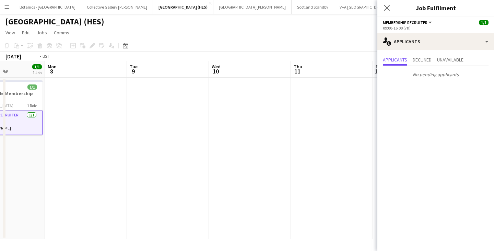
drag, startPoint x: 285, startPoint y: 154, endPoint x: 50, endPoint y: 158, distance: 235.7
click at [50, 158] on app-calendar-viewport "Fri 5 Sat 6 1/1 1 Job Sun 7 1/1 1 Job Mon 8 Tue 9 Wed 10 Thu 11 Fri 12 Sat 13 1…" at bounding box center [247, 150] width 494 height 178
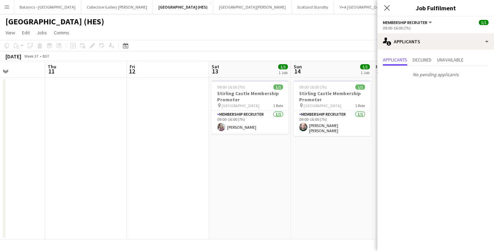
scroll to position [0, 226]
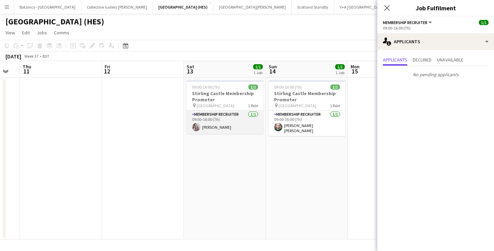
click at [236, 114] on app-card-role "Membership Recruiter [DATE] 09:00-16:00 (7h) [PERSON_NAME]" at bounding box center [225, 121] width 77 height 23
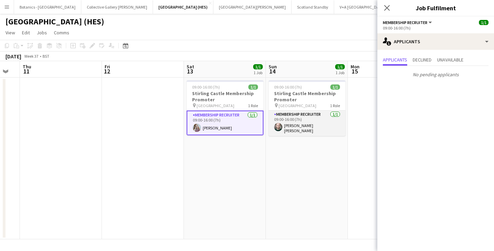
click at [314, 120] on app-card-role "Membership Recruiter [DATE] 09:00-16:00 (7h) [PERSON_NAME] [PERSON_NAME]" at bounding box center [307, 122] width 77 height 25
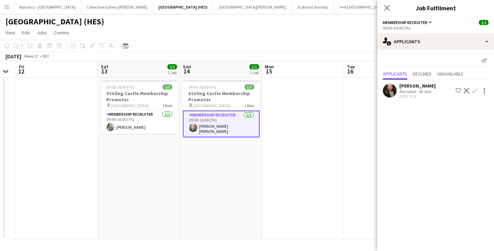
scroll to position [0, 315]
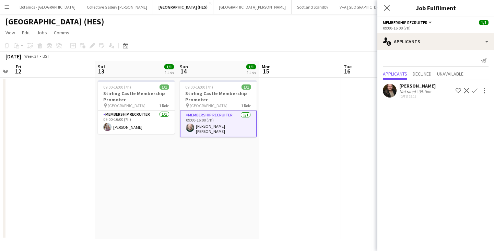
drag, startPoint x: 350, startPoint y: 157, endPoint x: 261, endPoint y: 157, distance: 88.9
click at [261, 157] on app-calendar-viewport "Mon 8 Tue 9 Wed 10 Thu 11 Fri 12 Sat 13 1/1 1 Job Sun 14 1/1 1 Job Mon 15 Tue 1…" at bounding box center [247, 150] width 494 height 178
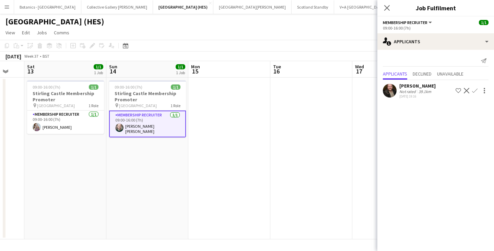
drag, startPoint x: 315, startPoint y: 145, endPoint x: 81, endPoint y: 154, distance: 234.8
click at [80, 154] on app-calendar-viewport "Wed 10 Thu 11 Fri 12 Sat 13 1/1 1 Job Sun 14 1/1 1 Job Mon 15 Tue 16 Wed 17 Thu…" at bounding box center [247, 150] width 494 height 178
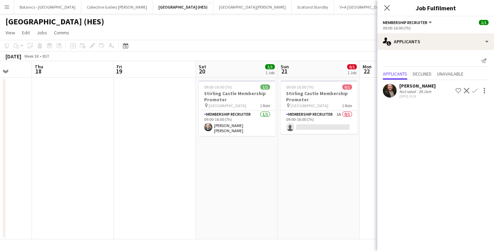
drag, startPoint x: 293, startPoint y: 146, endPoint x: 65, endPoint y: 150, distance: 227.5
click at [54, 152] on app-calendar-viewport "Sun 14 1/1 1 Job Mon 15 Tue 16 Wed 17 Thu 18 Fri 19 Sat 20 1/1 1 Job Sun 21 0/1…" at bounding box center [247, 150] width 494 height 178
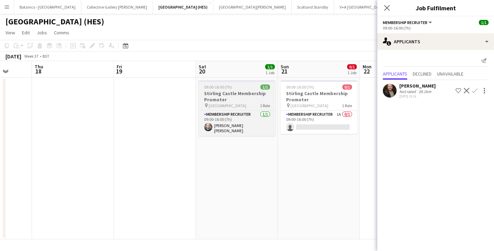
scroll to position [0, 296]
click at [240, 118] on app-card-role "Membership Recruiter [DATE] 09:00-16:00 (7h) [PERSON_NAME] [PERSON_NAME]" at bounding box center [236, 122] width 77 height 25
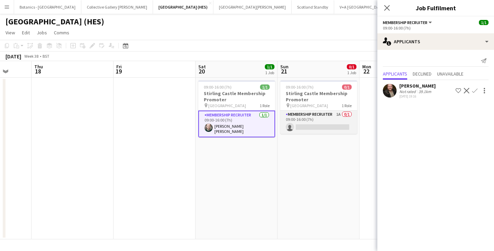
click at [325, 116] on app-card-role "Membership Recruiter 1A 0/1 09:00-16:00 (7h) single-neutral-actions" at bounding box center [318, 121] width 77 height 23
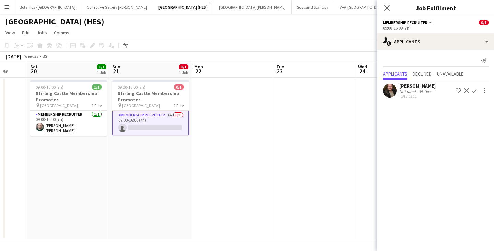
drag, startPoint x: 214, startPoint y: 150, endPoint x: 168, endPoint y: 152, distance: 45.7
click at [168, 152] on app-calendar-viewport "Tue 16 Wed 17 Thu 18 Fri 19 Sat 20 1/1 1 Job Sun 21 0/1 1 Job Mon 22 Tue 23 Wed…" at bounding box center [247, 150] width 494 height 178
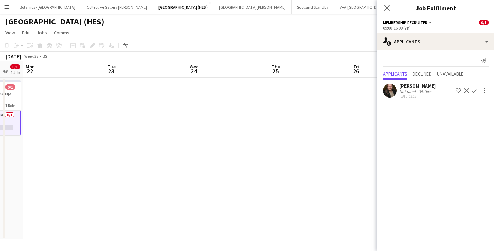
scroll to position [0, 138]
drag, startPoint x: 116, startPoint y: 142, endPoint x: 147, endPoint y: 147, distance: 31.6
click at [147, 147] on app-calendar-viewport "Sat 20 1/1 1 Job Sun 21 0/1 1 Job Mon 22 Tue 23 Wed 24 Thu 25 Fri 26 Sat 27 1/1…" at bounding box center [247, 150] width 494 height 178
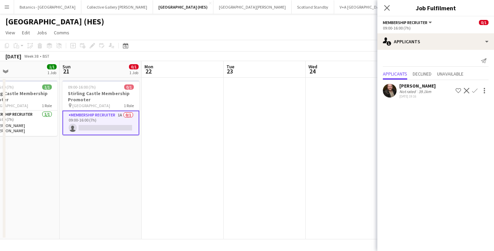
scroll to position [0, 178]
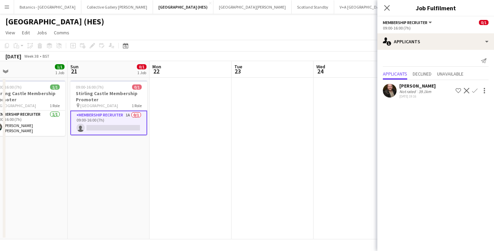
drag, startPoint x: 78, startPoint y: 153, endPoint x: 201, endPoint y: 157, distance: 123.2
click at [201, 157] on app-calendar-viewport "Thu 18 Fri 19 Sat 20 1/1 1 Job Sun 21 0/1 1 Job Mon 22 Tue 23 Wed 24 Thu 25 Fri…" at bounding box center [247, 150] width 494 height 178
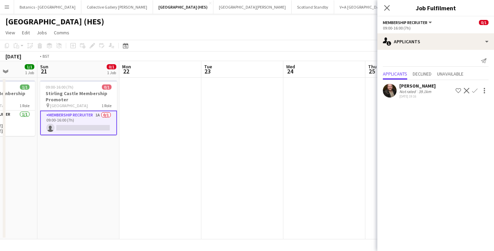
drag, startPoint x: 278, startPoint y: 120, endPoint x: 102, endPoint y: 117, distance: 175.7
click at [102, 117] on app-calendar-viewport "Thu 18 Fri 19 Sat 20 1/1 1 Job Sun 21 0/1 1 Job Mon 22 Tue 23 Wed 24 Thu 25 Fri…" at bounding box center [247, 150] width 494 height 178
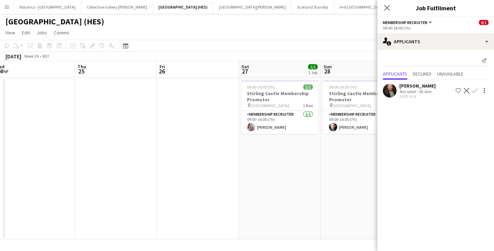
drag, startPoint x: 272, startPoint y: 117, endPoint x: 133, endPoint y: 117, distance: 138.9
click at [133, 117] on app-calendar-viewport "Sat 20 1/1 1 Job Sun 21 0/1 1 Job Mon 22 Tue 23 Wed 24 Thu 25 Fri 26 Sat 27 1/1…" at bounding box center [247, 150] width 494 height 178
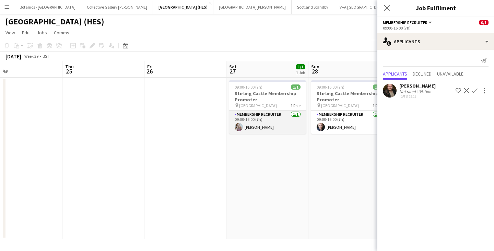
click at [273, 115] on app-card-role "Membership Recruiter [DATE] 09:00-16:00 (7h) [PERSON_NAME]" at bounding box center [267, 121] width 77 height 23
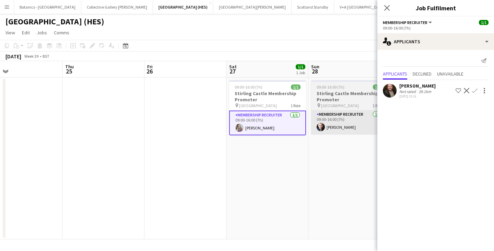
click at [349, 128] on app-card-role "Membership Recruiter [DATE] 09:00-16:00 (7h) [PERSON_NAME]" at bounding box center [349, 121] width 77 height 23
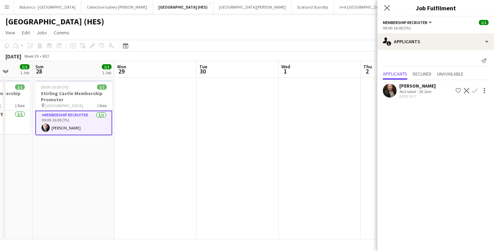
drag, startPoint x: 364, startPoint y: 146, endPoint x: 89, endPoint y: 142, distance: 275.8
click at [89, 142] on app-calendar-viewport "Wed 24 Thu 25 Fri 26 Sat 27 1/1 1 Job Sun 28 1/1 1 Job Mon 29 Tue 30 Wed 1 Thu …" at bounding box center [247, 150] width 494 height 178
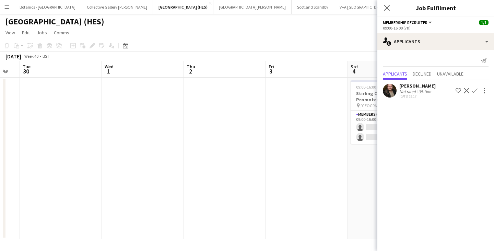
scroll to position [0, 349]
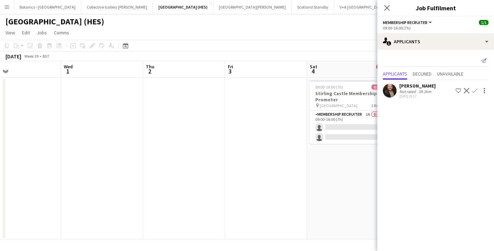
drag, startPoint x: 318, startPoint y: 133, endPoint x: 101, endPoint y: 133, distance: 217.5
click at [101, 133] on app-calendar-viewport "Fri 26 Sat 27 1/1 1 Job Sun 28 1/1 1 Job Mon 29 Tue 30 Wed 1 Thu 2 Fri 3 Sat 4 …" at bounding box center [247, 150] width 494 height 178
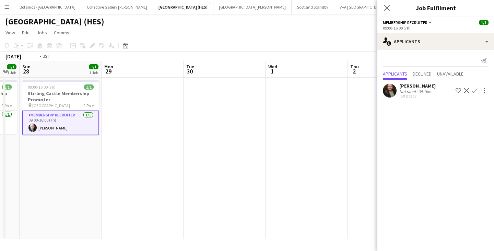
drag, startPoint x: 99, startPoint y: 130, endPoint x: 287, endPoint y: 125, distance: 188.4
click at [287, 125] on app-calendar-viewport "Fri 26 Sat 27 1/1 1 Job Sun 28 1/1 1 Job Mon 29 Tue 30 Wed 1 Thu 2 Fri 3 Sat 4 …" at bounding box center [247, 150] width 494 height 178
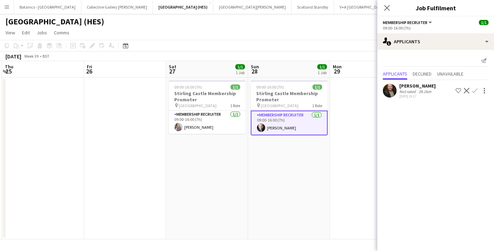
drag, startPoint x: 47, startPoint y: 135, endPoint x: 365, endPoint y: 137, distance: 317.7
click at [365, 137] on app-calendar-viewport "Tue 23 Wed 24 Thu 25 Fri 26 Sat 27 1/1 1 Job Sun 28 1/1 1 Job Mon 29 Tue 30 Wed…" at bounding box center [247, 150] width 494 height 178
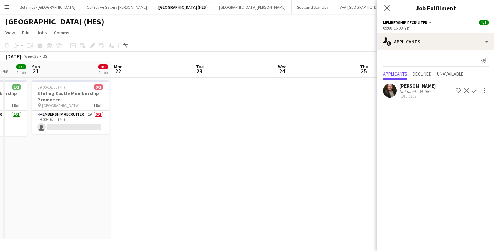
scroll to position [0, 160]
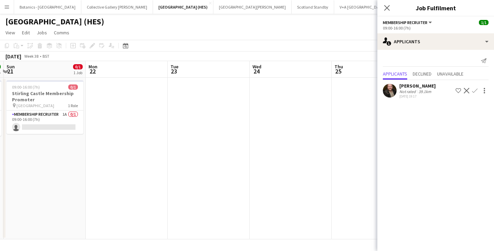
drag, startPoint x: 51, startPoint y: 150, endPoint x: 284, endPoint y: 144, distance: 233.3
click at [284, 144] on app-calendar-viewport "Fri 19 Sat 20 1/1 1 Job Sun 21 0/1 1 Job Mon 22 Tue 23 Wed 24 Thu 25 Fri 26 Sat…" at bounding box center [247, 150] width 494 height 178
drag, startPoint x: 50, startPoint y: 150, endPoint x: 301, endPoint y: 146, distance: 250.5
click at [302, 147] on div "Fri 19 Sat 20 1/1 1 Job Sun 21 0/1 1 Job Mon 22 Tue 23 Wed 24 Thu 25 Fri 26 Sat…" at bounding box center [247, 150] width 494 height 178
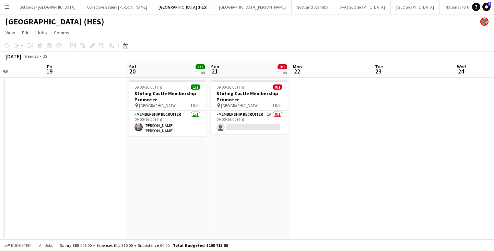
scroll to position [0, 196]
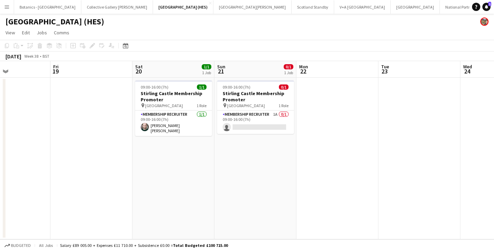
drag, startPoint x: 96, startPoint y: 138, endPoint x: 387, endPoint y: 139, distance: 290.9
click at [387, 139] on app-calendar-viewport "Tue 16 Wed 17 Thu 18 Fri 19 Sat 20 1/1 1 Job Sun 21 0/1 1 Job Mon 22 Tue 23 Wed…" at bounding box center [247, 150] width 494 height 178
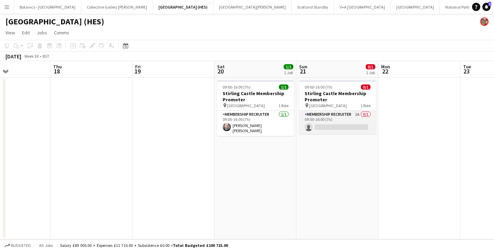
click at [339, 129] on app-card-role "Membership Recruiter 1A 0/1 09:00-16:00 (7h) single-neutral-actions" at bounding box center [337, 121] width 77 height 23
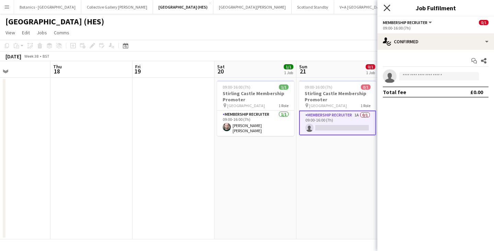
click at [386, 9] on icon at bounding box center [387, 7] width 7 height 7
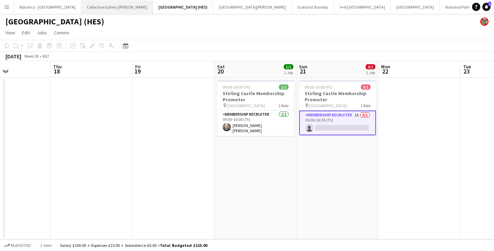
click at [83, 7] on button "Collective Gallery [PERSON_NAME][GEOGRAPHIC_DATA]" at bounding box center [117, 6] width 72 height 13
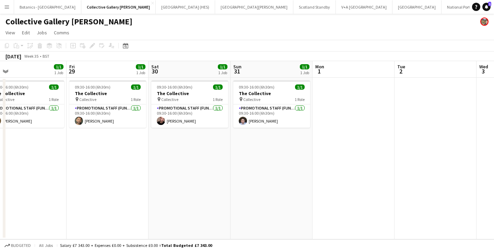
drag, startPoint x: 454, startPoint y: 151, endPoint x: 151, endPoint y: 156, distance: 302.6
click at [69, 164] on app-calendar-viewport "Tue 26 Wed 27 1/1 1 Job Thu 28 1/1 1 Job Fri 29 1/1 1 Job Sat 30 1/1 1 Job Sun …" at bounding box center [247, 150] width 494 height 178
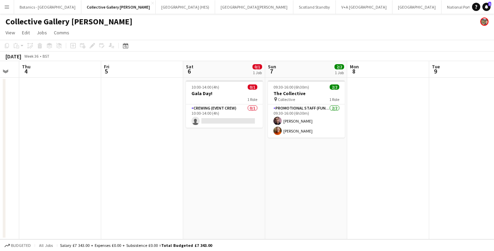
drag, startPoint x: 75, startPoint y: 156, endPoint x: 429, endPoint y: 146, distance: 354.2
click at [65, 156] on app-calendar-viewport "Mon 1 Tue 2 Wed 3 Thu 4 Fri 5 Sat 6 0/1 1 Job Sun 7 2/2 1 Job Mon 8 Tue 9 Wed 1…" at bounding box center [247, 150] width 494 height 178
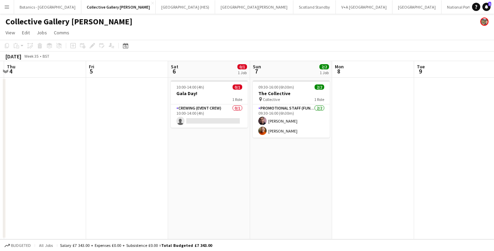
drag, startPoint x: 419, startPoint y: 146, endPoint x: 302, endPoint y: 148, distance: 117.3
click at [107, 151] on app-calendar-viewport "Mon 1 Tue 2 Wed 3 Thu 4 Fri 5 Sat 6 0/1 1 Job Sun 7 2/2 1 Job Mon 8 Tue 9 Wed 1…" at bounding box center [247, 150] width 494 height 178
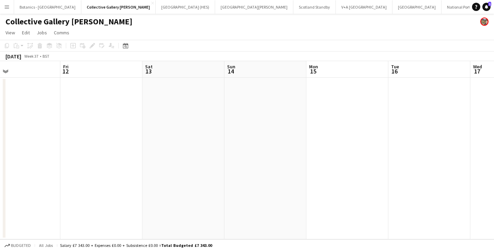
drag, startPoint x: 395, startPoint y: 153, endPoint x: 103, endPoint y: 155, distance: 291.9
click at [103, 155] on app-calendar-viewport "Mon 8 Tue 9 Wed 10 Thu 11 Fri 12 Sat 13 Sun 14 Mon 15 Tue 16 Wed 17 Thu 18" at bounding box center [247, 150] width 494 height 178
drag, startPoint x: 123, startPoint y: 169, endPoint x: 106, endPoint y: 167, distance: 17.6
click at [101, 167] on app-calendar-viewport "Tue 9 Wed 10 Thu 11 Fri 12 Sat 13 Sun 14 Mon 15 Tue 16 Wed 17 Thu 18 Fri 19" at bounding box center [247, 150] width 494 height 178
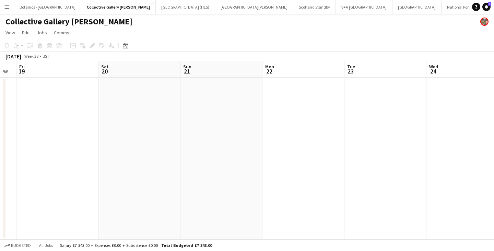
drag, startPoint x: 213, startPoint y: 161, endPoint x: 90, endPoint y: 156, distance: 123.6
click at [77, 158] on app-calendar-viewport "Tue 16 Wed 17 Thu 18 Fri 19 Sat 20 Sun 21 Mon 22 Tue 23 Wed 24 Thu 25 Fri 26" at bounding box center [247, 150] width 494 height 178
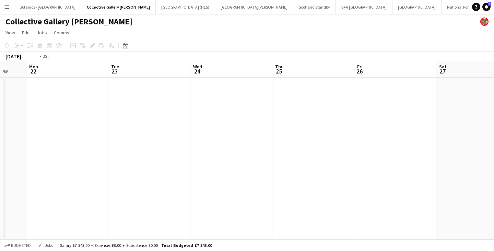
drag, startPoint x: 322, startPoint y: 158, endPoint x: 49, endPoint y: 156, distance: 272.7
click at [49, 156] on app-calendar-viewport "Fri 19 Sat 20 Sun 21 Mon 22 Tue 23 Wed 24 Thu 25 Fri 26 Sat 27 Sun 28 Mon 29" at bounding box center [247, 150] width 494 height 178
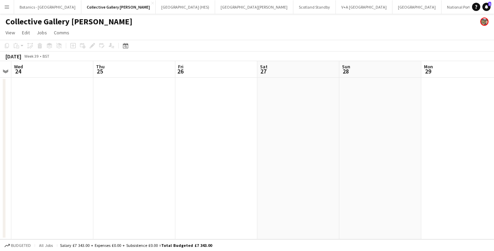
scroll to position [0, 145]
drag, startPoint x: 220, startPoint y: 155, endPoint x: 298, endPoint y: 149, distance: 78.4
click at [298, 149] on app-calendar-viewport "Mon 22 Tue 23 Wed 24 Thu 25 Fri 26 Sat 27 Sun 28 Mon 29 Tue 30 Wed 1 Thu 2" at bounding box center [247, 150] width 494 height 178
click at [4, 6] on button "Menu" at bounding box center [7, 7] width 14 height 14
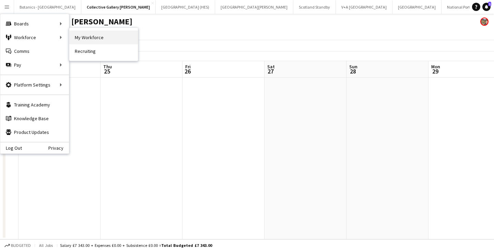
click at [104, 36] on link "My Workforce" at bounding box center [103, 38] width 69 height 14
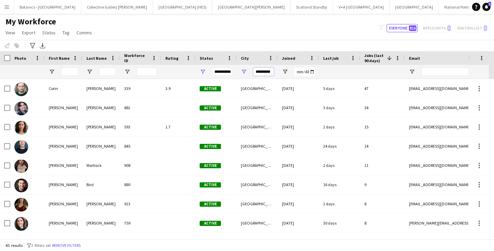
scroll to position [0, 1]
drag, startPoint x: 256, startPoint y: 72, endPoint x: 338, endPoint y: 73, distance: 81.3
click at [338, 73] on div "**********" at bounding box center [372, 72] width 744 height 14
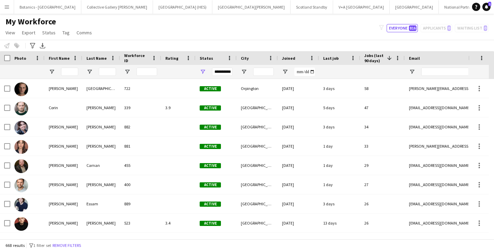
click at [292, 40] on div "Notify workforce Add to tag Select at least one crew to tag him or her. Advance…" at bounding box center [247, 45] width 494 height 11
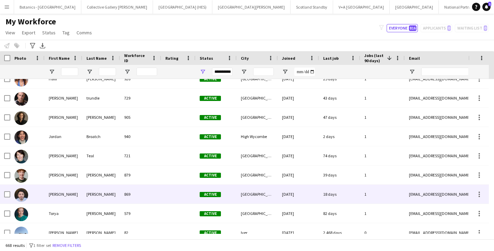
click at [262, 202] on div "[GEOGRAPHIC_DATA]" at bounding box center [257, 194] width 41 height 19
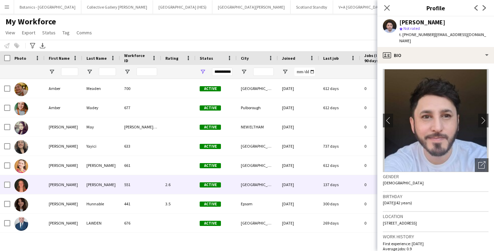
click at [261, 178] on div "[GEOGRAPHIC_DATA]" at bounding box center [257, 184] width 41 height 19
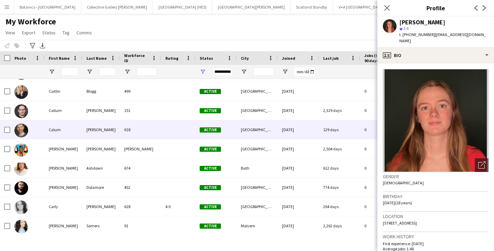
click at [263, 131] on div "[GEOGRAPHIC_DATA]" at bounding box center [257, 129] width 41 height 19
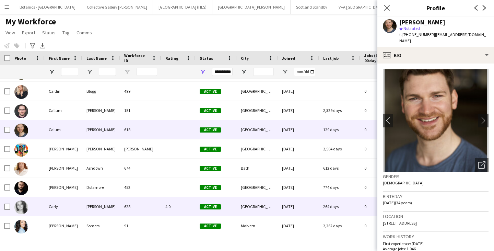
scroll to position [3739, 0]
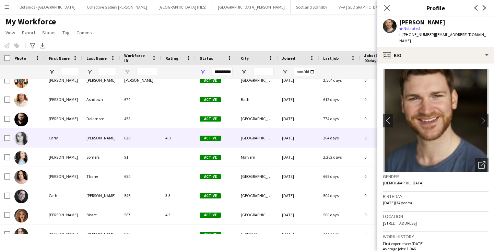
click at [245, 139] on div "[GEOGRAPHIC_DATA]" at bounding box center [257, 137] width 41 height 19
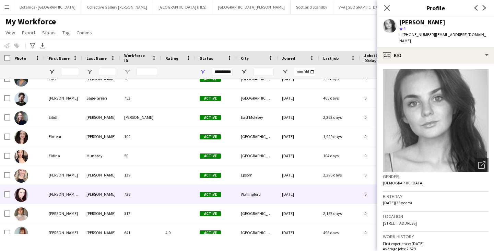
scroll to position [5077, 0]
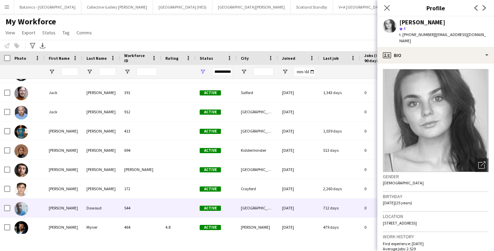
click at [252, 205] on div "[GEOGRAPHIC_DATA]" at bounding box center [257, 207] width 41 height 19
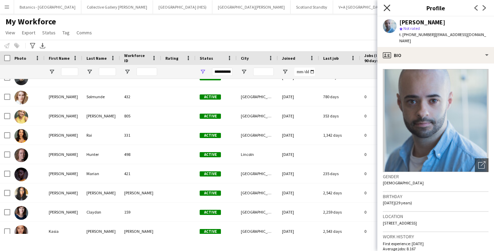
click at [388, 8] on icon "Close pop-in" at bounding box center [387, 7] width 7 height 7
